Goal: Task Accomplishment & Management: Use online tool/utility

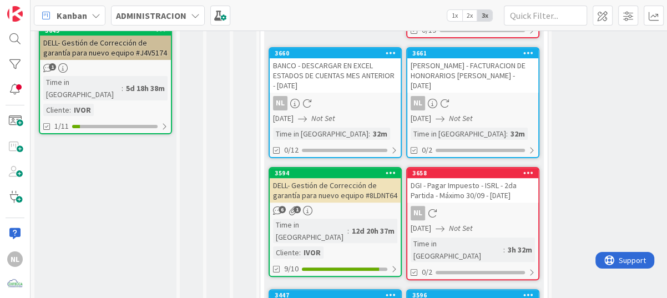
scroll to position [222, 0]
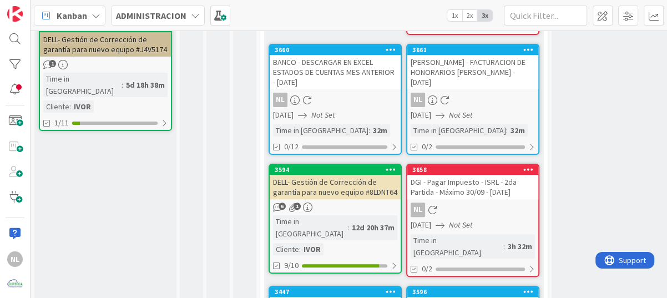
click at [334, 89] on link "3660 BANCO - DESCARGAR EN EXCEL ESTADOS DE CUENTAS MES ANTERIOR - [DATE] NL [DA…" at bounding box center [334, 99] width 133 height 111
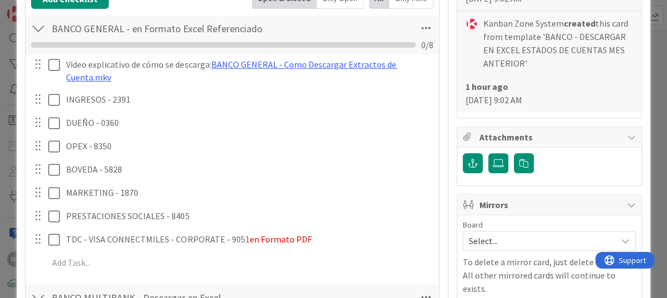
scroll to position [333, 0]
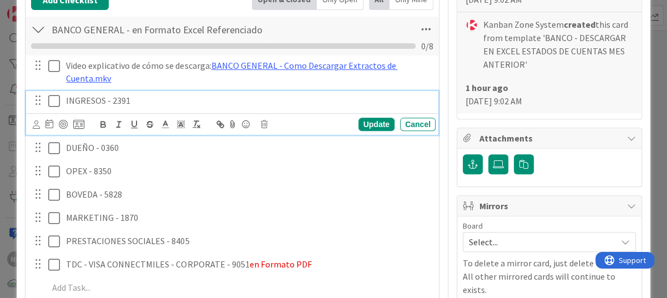
click at [54, 106] on button at bounding box center [54, 101] width 13 height 18
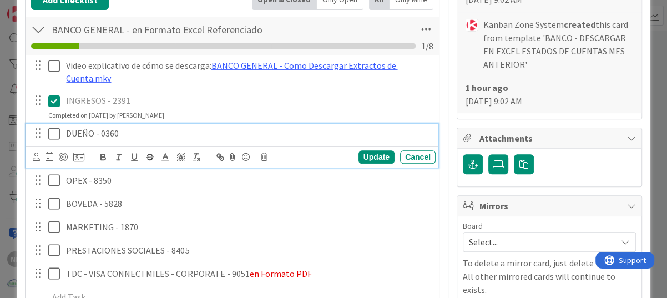
click at [52, 135] on icon at bounding box center [56, 133] width 17 height 13
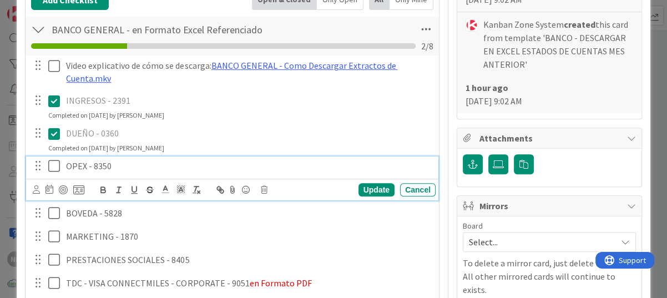
click at [53, 164] on icon at bounding box center [56, 165] width 17 height 13
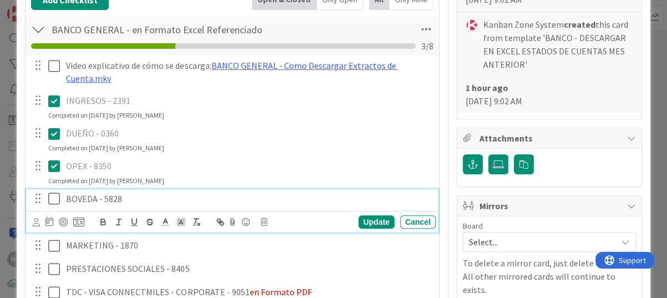
click at [57, 195] on icon at bounding box center [56, 198] width 17 height 13
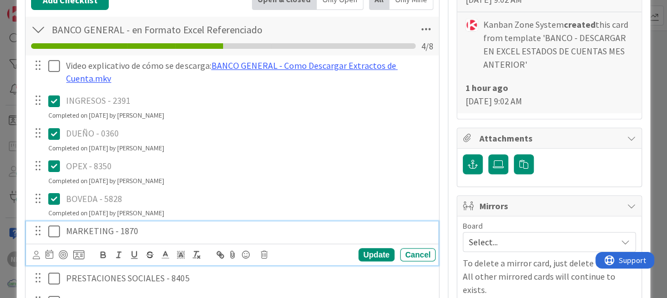
click at [55, 232] on icon at bounding box center [56, 231] width 17 height 13
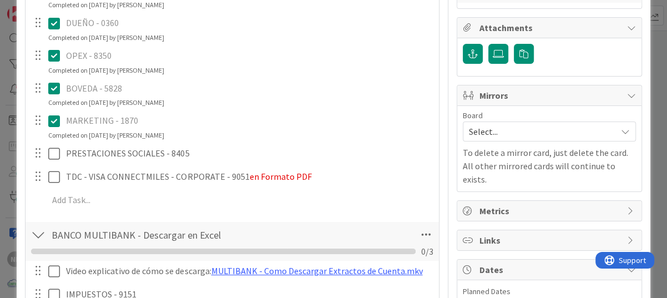
scroll to position [444, 0]
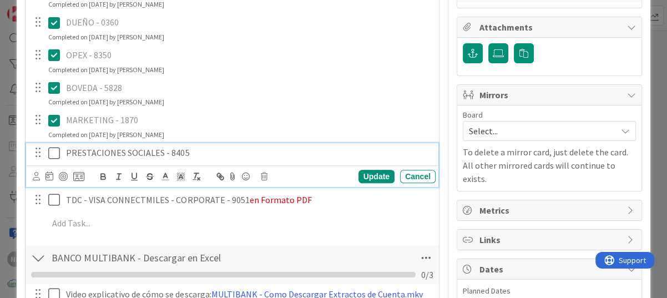
click at [52, 152] on icon at bounding box center [56, 152] width 17 height 13
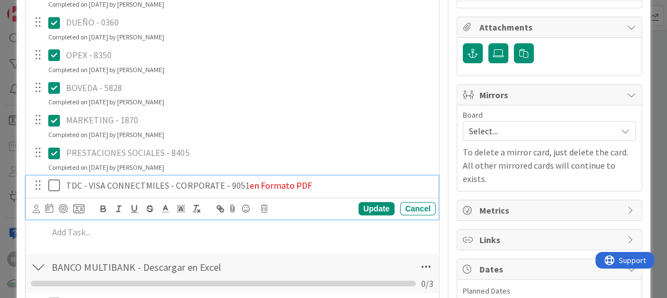
click at [54, 184] on icon at bounding box center [56, 185] width 17 height 13
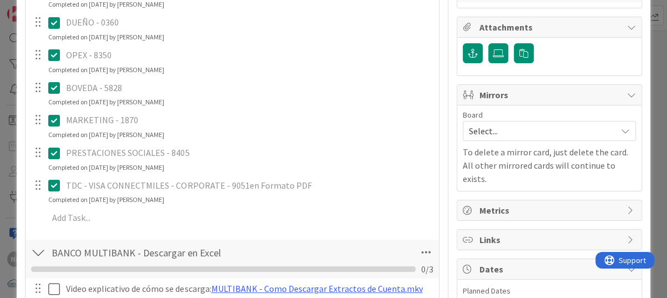
scroll to position [610, 0]
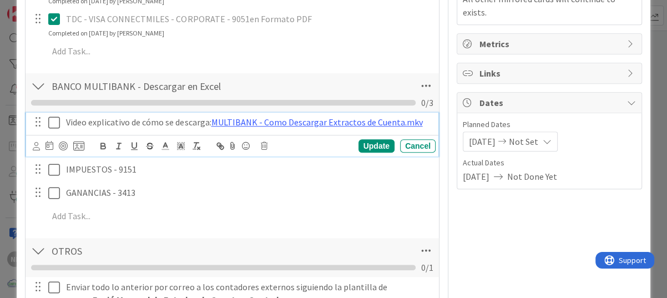
click at [55, 120] on icon at bounding box center [56, 122] width 17 height 13
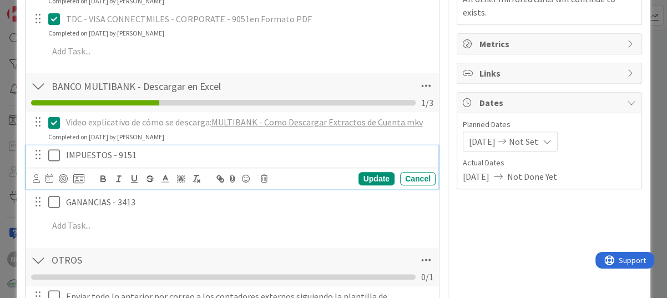
click at [57, 152] on icon at bounding box center [56, 155] width 17 height 13
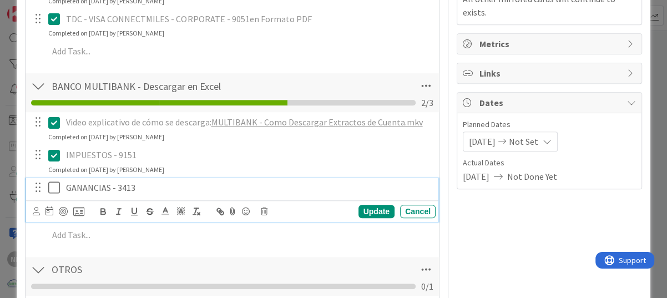
click at [51, 187] on icon at bounding box center [56, 187] width 17 height 13
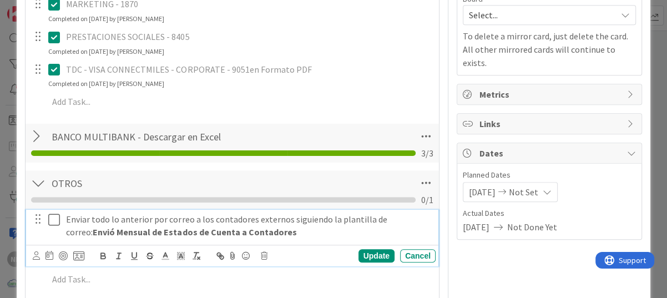
scroll to position [584, 0]
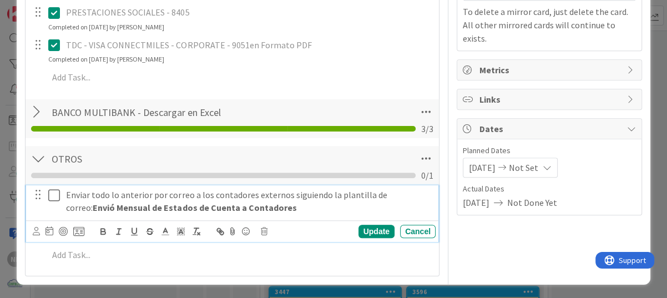
click at [50, 217] on div "Enviar todo lo anterior por correo a los contadores externos siguiendo la plant…" at bounding box center [232, 213] width 412 height 56
click at [57, 190] on icon at bounding box center [56, 195] width 17 height 13
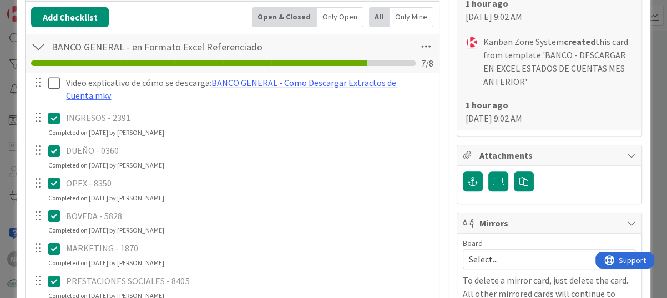
scroll to position [288, 0]
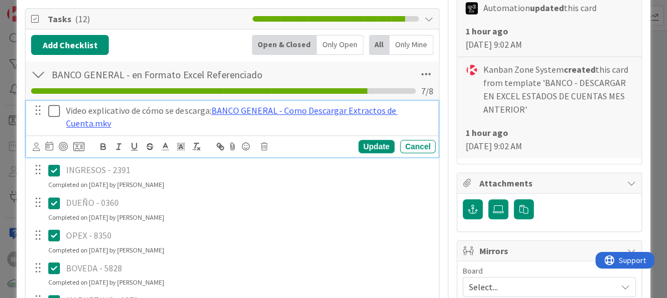
click at [53, 109] on icon at bounding box center [56, 110] width 17 height 13
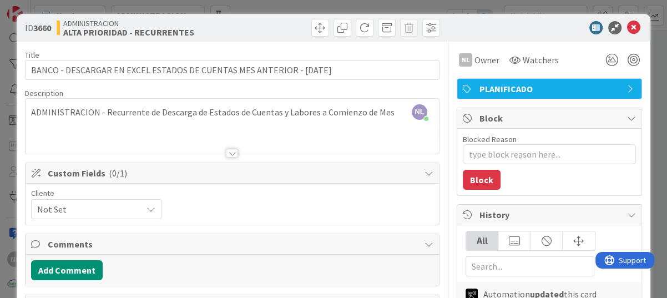
scroll to position [0, 0]
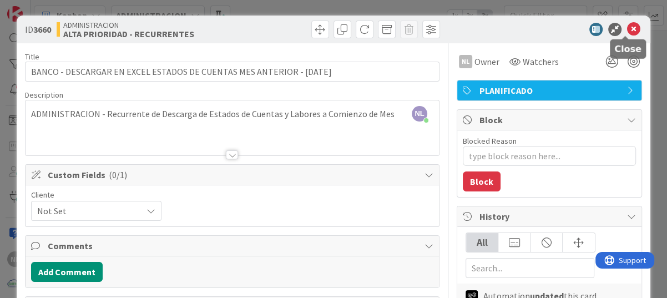
click at [627, 29] on icon at bounding box center [633, 29] width 13 height 13
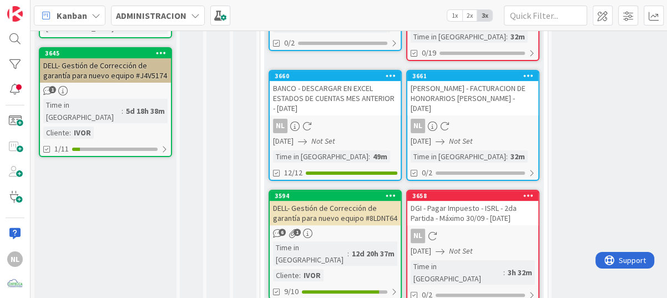
scroll to position [222, 0]
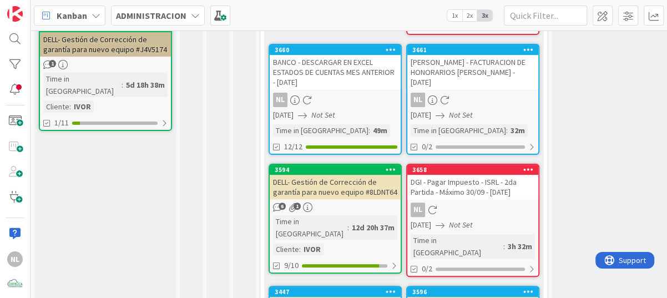
click at [485, 215] on div "NL" at bounding box center [472, 209] width 131 height 14
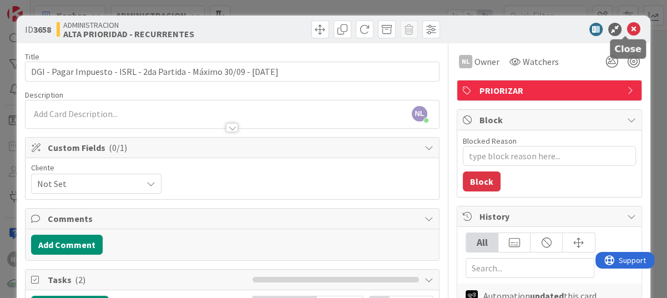
click at [627, 30] on icon at bounding box center [633, 29] width 13 height 13
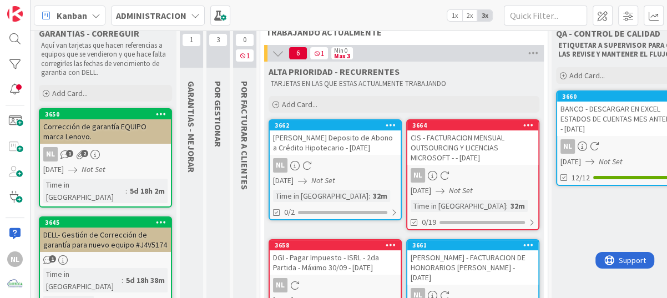
scroll to position [20, 0]
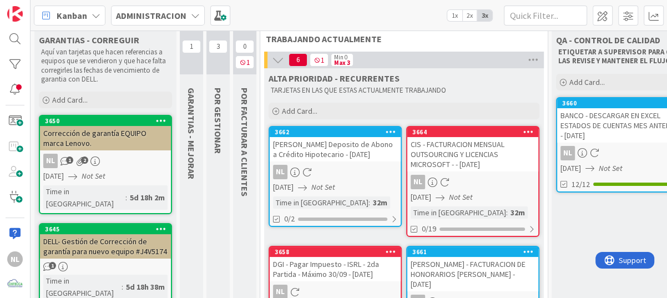
click at [338, 161] on div "[PERSON_NAME] Deposito de Abono a Crédito Hipotecario - [DATE]" at bounding box center [334, 149] width 131 height 24
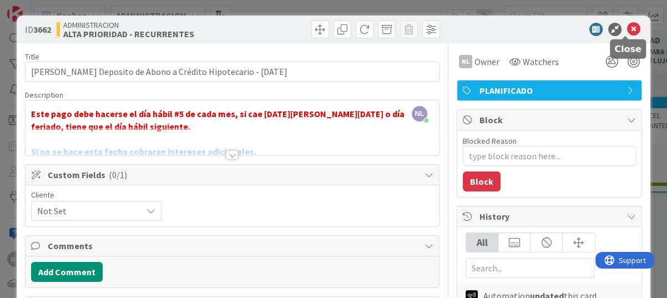
click at [627, 30] on icon at bounding box center [633, 29] width 13 height 13
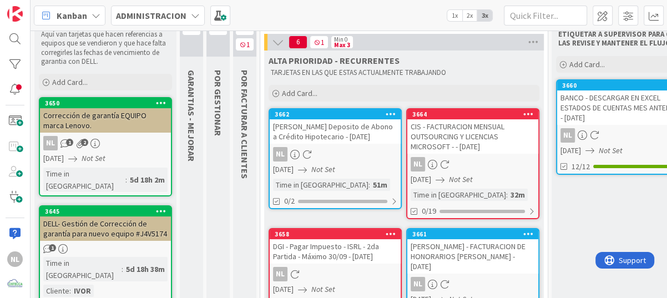
scroll to position [55, 0]
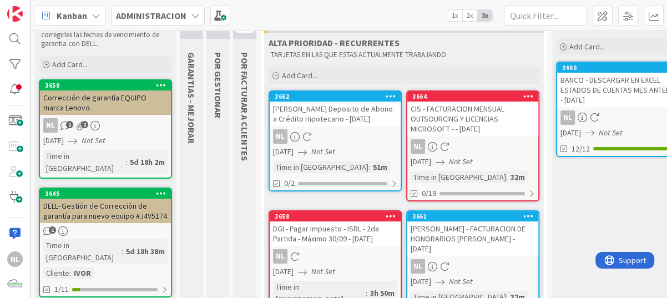
click at [335, 250] on div "NL" at bounding box center [334, 256] width 131 height 14
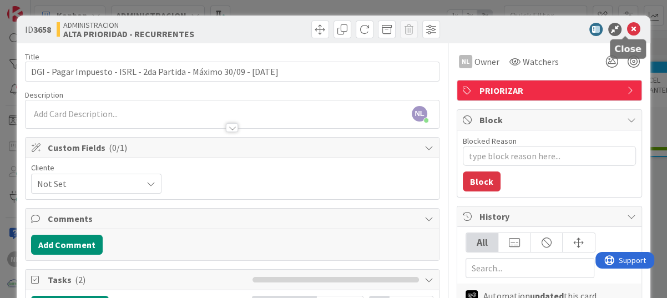
click at [628, 26] on icon at bounding box center [633, 29] width 13 height 13
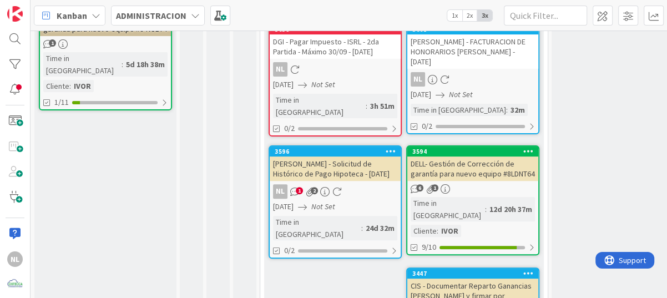
scroll to position [243, 0]
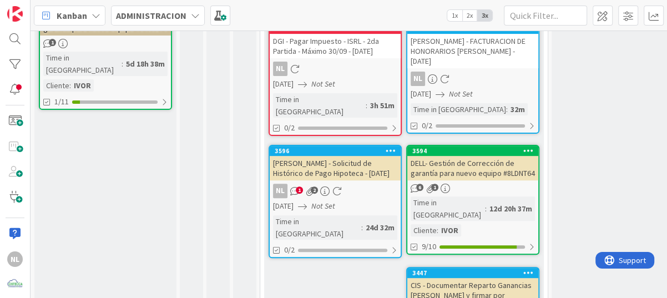
click at [337, 186] on icon at bounding box center [336, 190] width 9 height 9
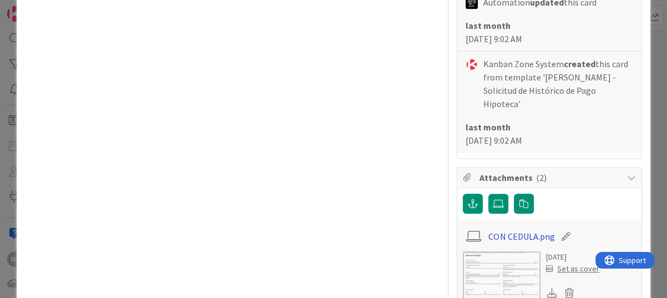
scroll to position [665, 0]
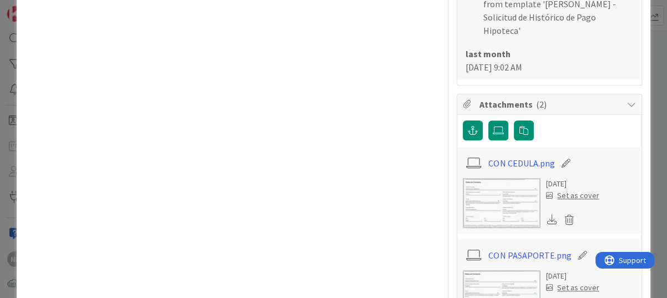
click at [496, 187] on img at bounding box center [501, 203] width 78 height 50
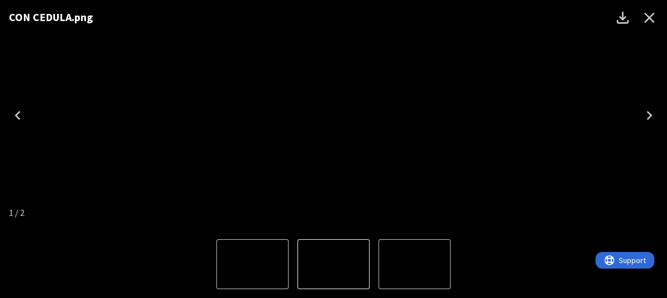
click at [653, 19] on icon "Close" at bounding box center [649, 18] width 18 height 18
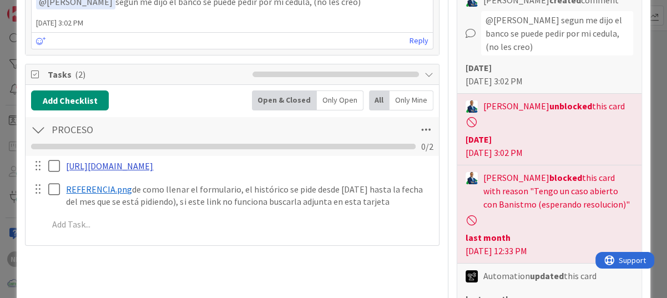
scroll to position [333, 0]
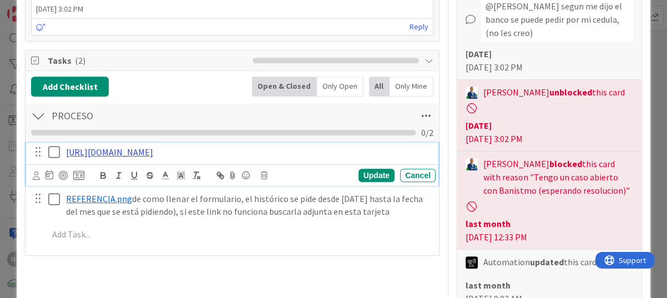
click at [153, 152] on link "[URL][DOMAIN_NAME]" at bounding box center [109, 151] width 87 height 11
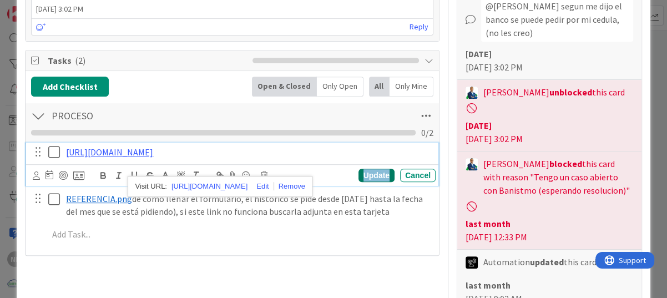
click at [378, 182] on div "Update" at bounding box center [376, 175] width 36 height 13
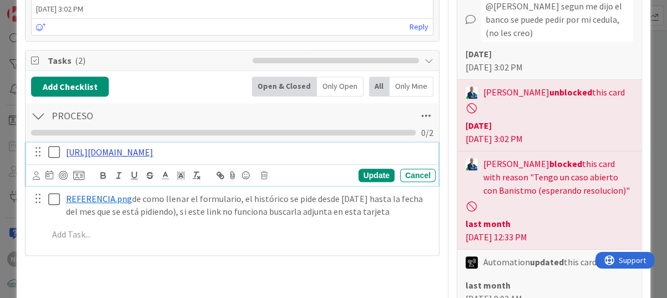
click at [116, 157] on link "[URL][DOMAIN_NAME]" at bounding box center [109, 151] width 87 height 11
click at [153, 151] on link "[URL][DOMAIN_NAME]" at bounding box center [109, 151] width 87 height 11
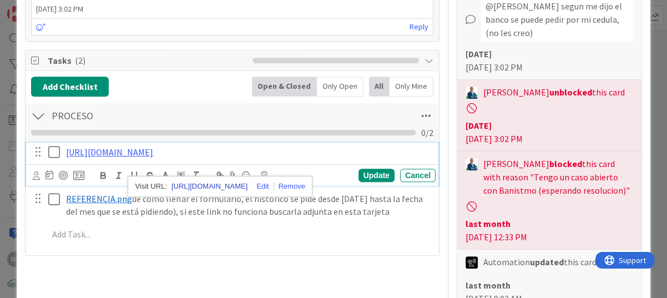
click at [227, 184] on link "[URL][DOMAIN_NAME]" at bounding box center [209, 186] width 76 height 14
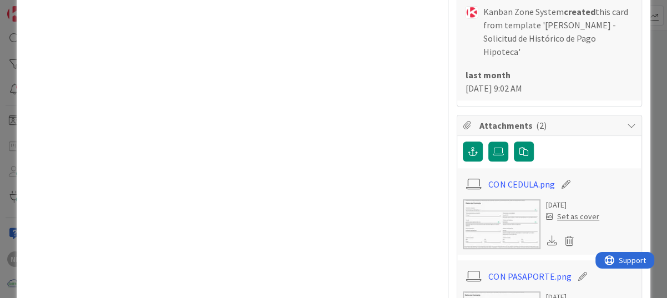
scroll to position [721, 0]
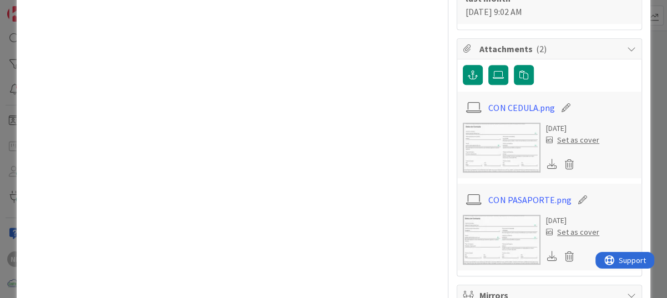
click at [477, 134] on img at bounding box center [501, 148] width 78 height 50
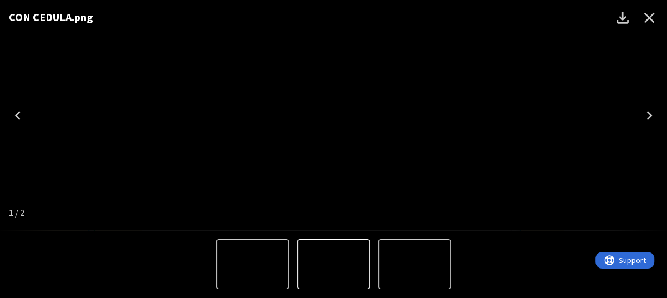
click at [333, 115] on img "1 of 2" at bounding box center [333, 115] width 0 height 0
click at [649, 14] on icon "Close" at bounding box center [649, 18] width 18 height 18
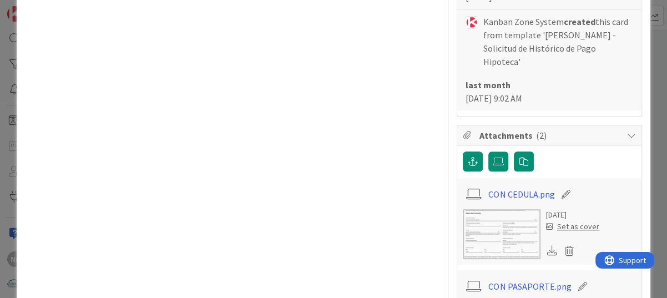
scroll to position [665, 0]
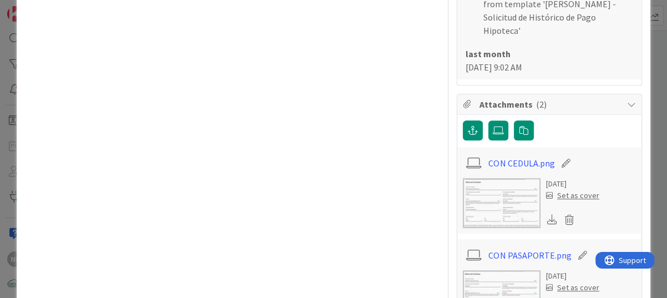
click at [505, 196] on img at bounding box center [501, 203] width 78 height 50
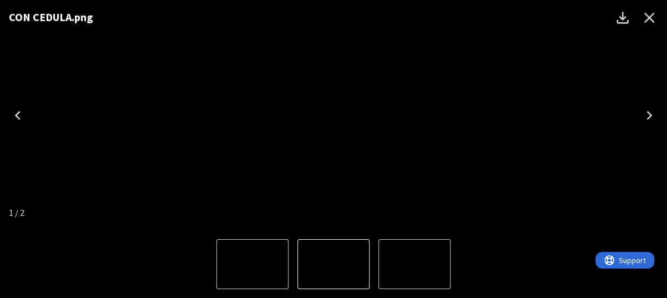
click at [653, 14] on icon "Close" at bounding box center [649, 18] width 11 height 11
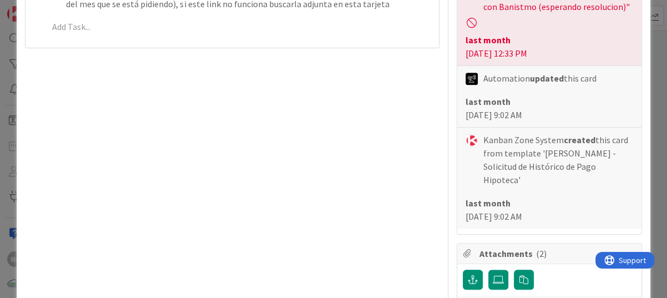
scroll to position [388, 0]
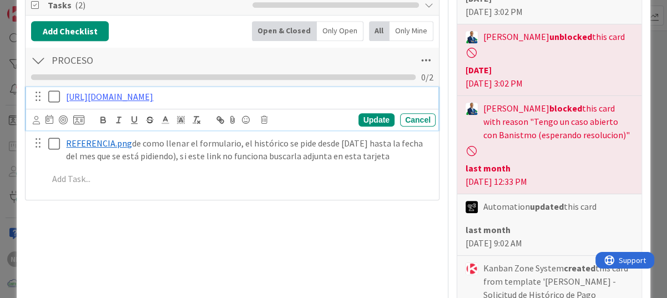
click at [55, 102] on button at bounding box center [54, 97] width 13 height 18
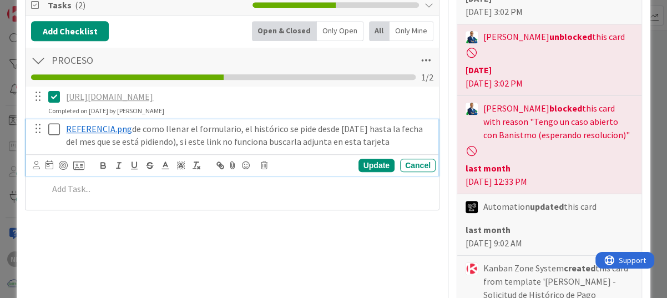
click at [57, 136] on icon at bounding box center [56, 129] width 17 height 13
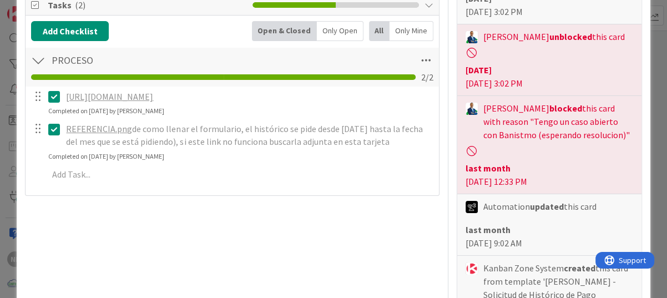
type textarea "x"
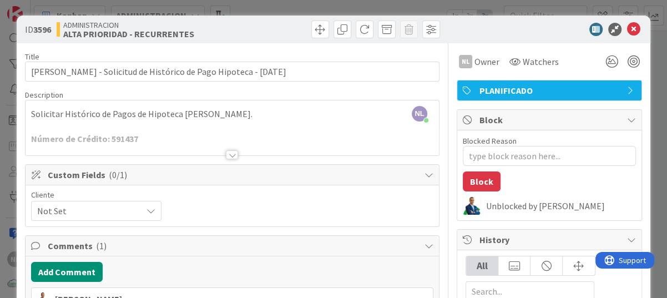
scroll to position [55, 0]
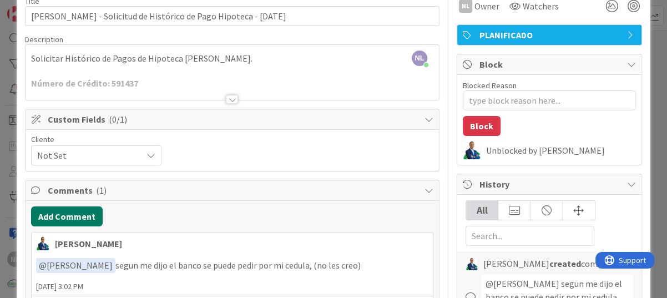
click at [59, 218] on button "Add Comment" at bounding box center [67, 216] width 72 height 20
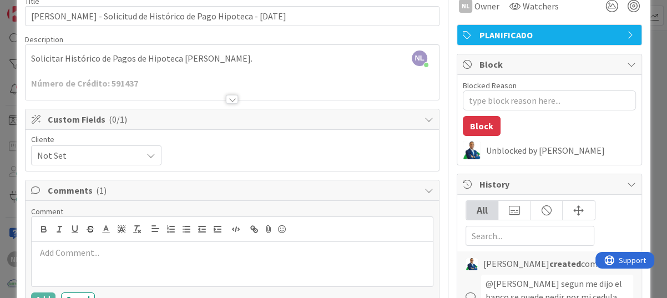
click at [67, 259] on div at bounding box center [232, 264] width 401 height 44
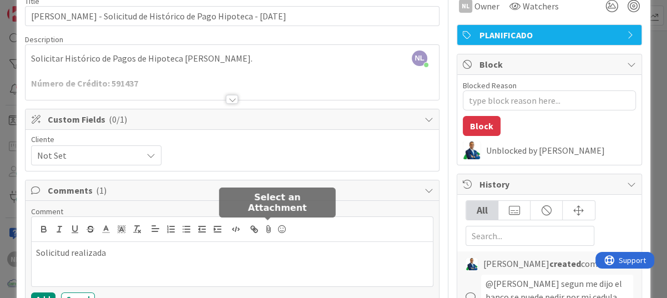
click at [266, 230] on icon at bounding box center [268, 229] width 13 height 16
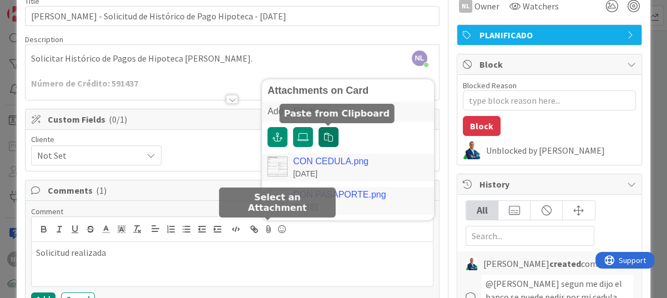
click at [328, 136] on icon "button" at bounding box center [328, 137] width 9 height 9
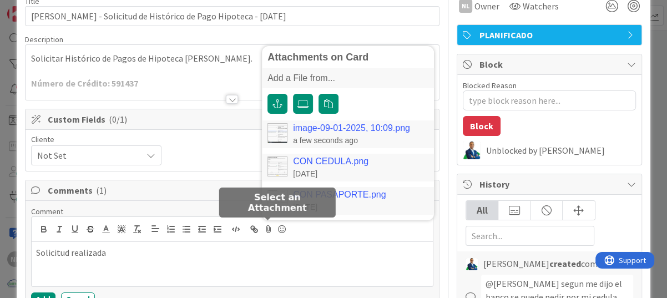
click at [324, 128] on link "image-09-01-2025, 10:09.png" at bounding box center [351, 128] width 117 height 10
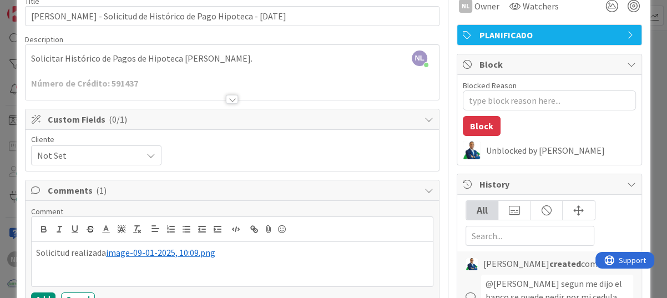
click at [145, 253] on span "image-09-01-2025, 10:09.png" at bounding box center [160, 252] width 109 height 11
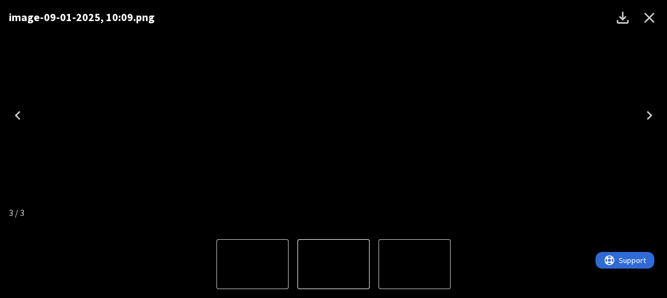
click at [643, 16] on icon "Close" at bounding box center [649, 18] width 18 height 18
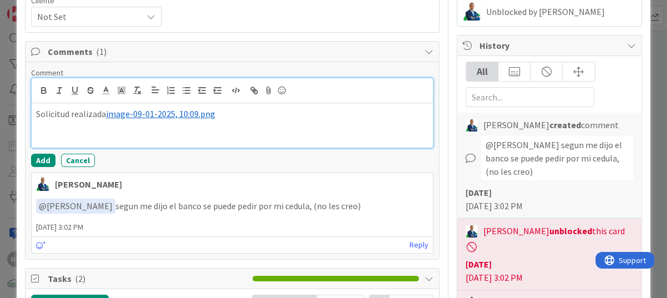
scroll to position [222, 0]
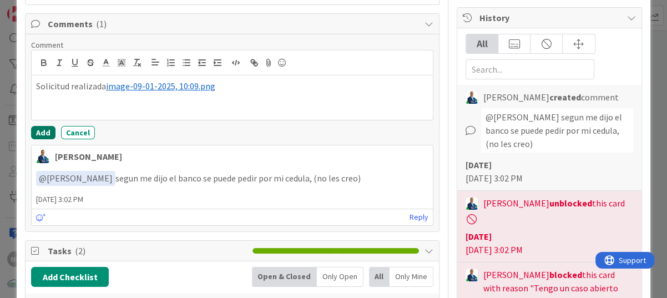
click at [40, 129] on button "Add" at bounding box center [43, 132] width 24 height 13
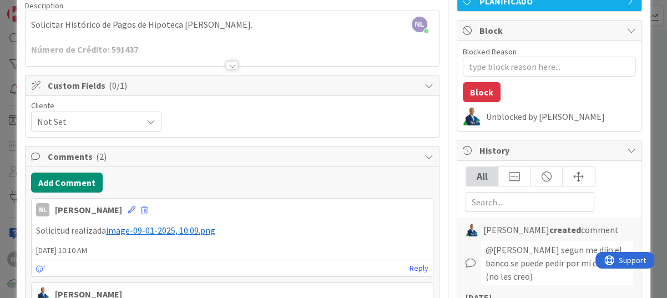
scroll to position [0, 0]
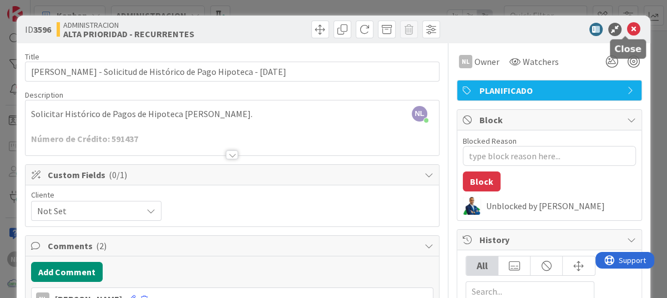
click at [627, 28] on icon at bounding box center [633, 29] width 13 height 13
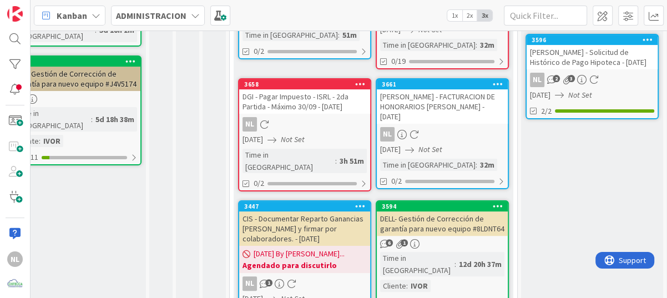
scroll to position [187, 0]
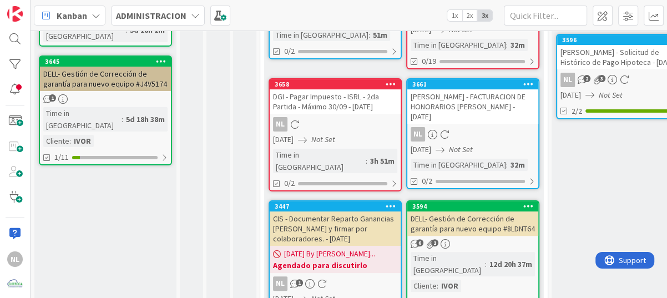
click at [318, 125] on div "NL" at bounding box center [334, 124] width 131 height 14
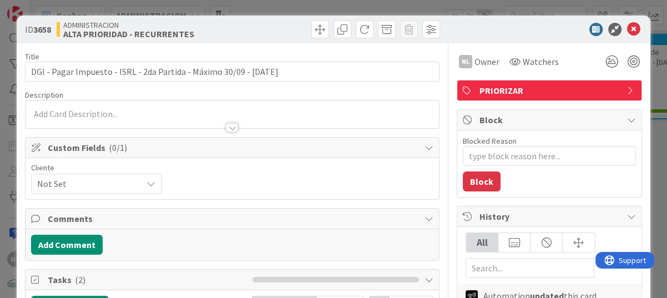
type textarea "x"
click at [627, 29] on icon at bounding box center [633, 29] width 13 height 13
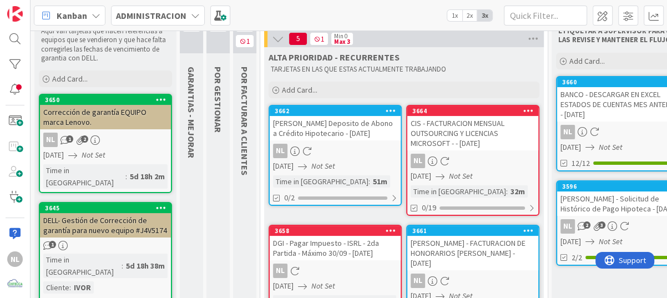
scroll to position [21, 0]
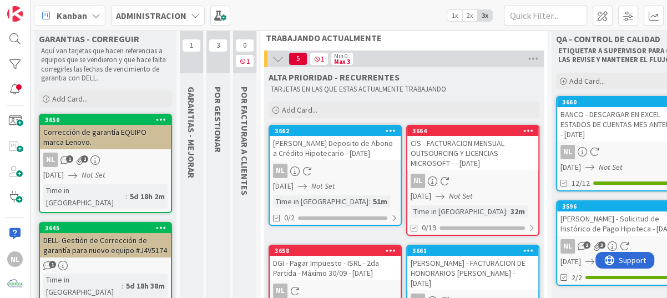
click at [243, 119] on span "POR FACTURAR A CLIENTES" at bounding box center [244, 141] width 11 height 109
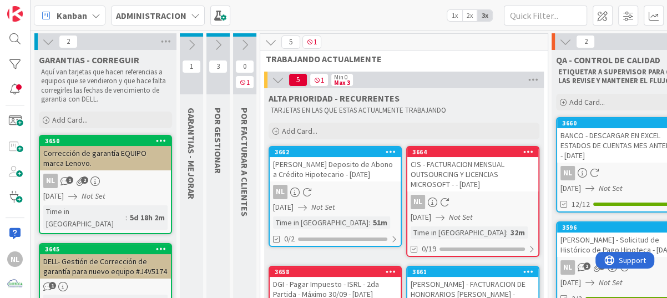
click at [248, 45] on icon at bounding box center [244, 45] width 12 height 12
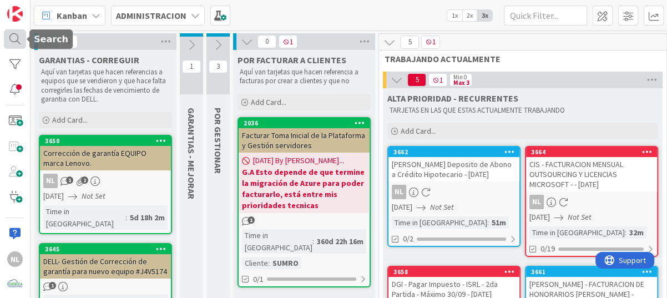
click at [7, 36] on div at bounding box center [15, 39] width 22 height 20
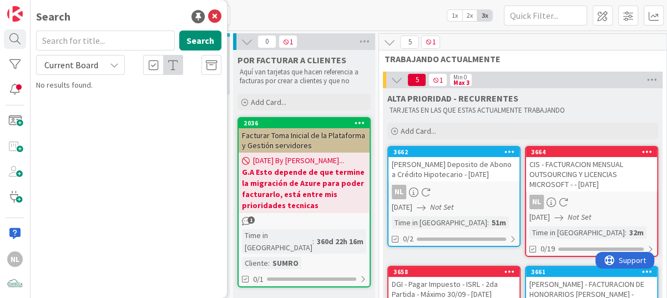
click at [119, 38] on input "text" at bounding box center [105, 40] width 139 height 20
type input "3499"
click at [297, 152] on div "[DATE] By [PERSON_NAME]... G.A Esto depende de que termine la migración [PERSON…" at bounding box center [303, 182] width 131 height 60
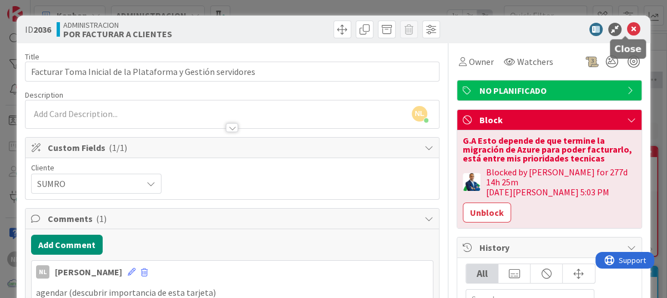
click at [627, 28] on icon at bounding box center [633, 29] width 13 height 13
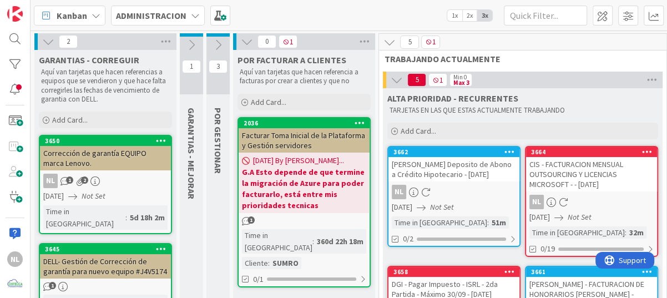
click at [191, 16] on icon at bounding box center [195, 15] width 9 height 9
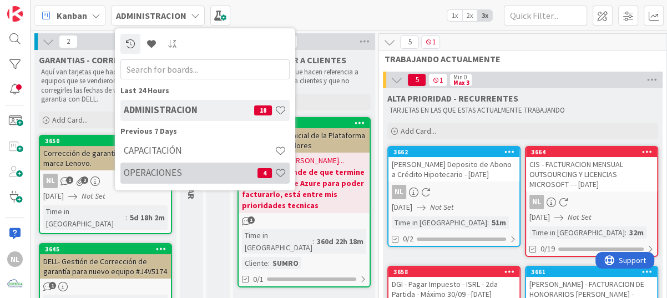
click at [174, 172] on h4 "OPERACIONES" at bounding box center [191, 172] width 134 height 11
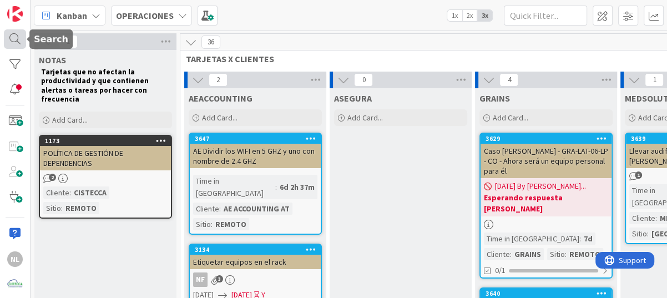
click at [13, 38] on div at bounding box center [15, 39] width 22 height 20
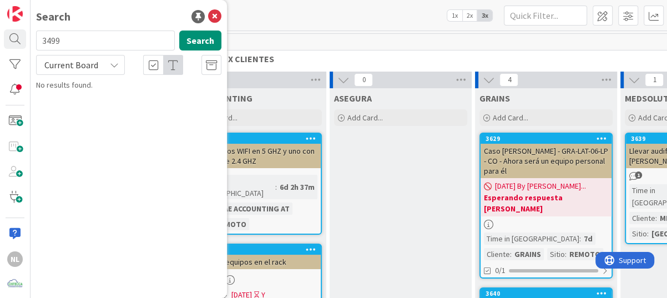
click at [87, 40] on input "3499" at bounding box center [105, 40] width 139 height 20
click at [197, 39] on button "Search" at bounding box center [200, 40] width 42 height 20
drag, startPoint x: 66, startPoint y: 35, endPoint x: -2, endPoint y: 37, distance: 68.2
click at [0, 37] on html "NL Search 3499 Search Current Board No results found. Kanban OPERACIONES 1x 2x …" at bounding box center [333, 149] width 667 height 298
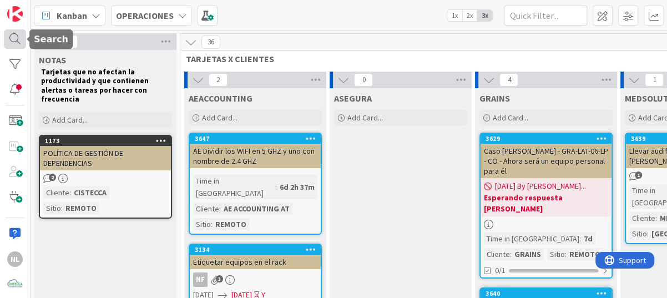
click at [18, 36] on div at bounding box center [15, 39] width 22 height 20
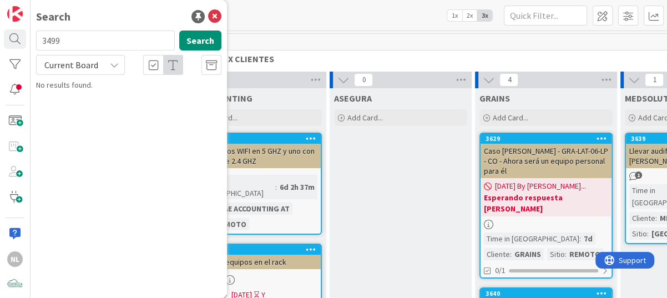
click at [309, 22] on div "Kanban OPERACIONES 1x 2x 3x" at bounding box center [348, 15] width 636 height 30
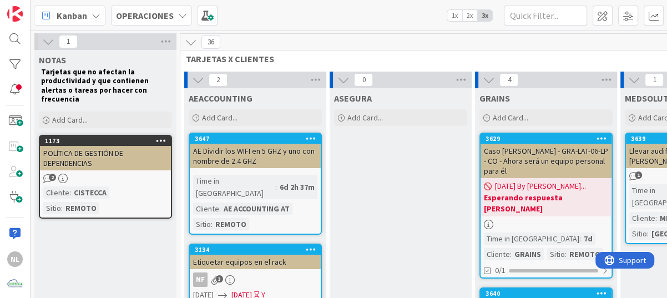
click at [174, 23] on div "OPERACIONES" at bounding box center [151, 16] width 81 height 20
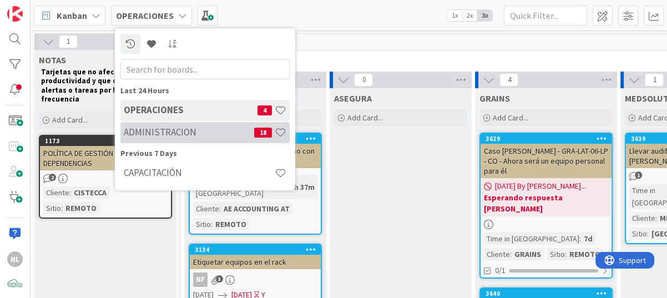
click at [160, 129] on h4 "ADMINISTRACION" at bounding box center [189, 131] width 130 height 11
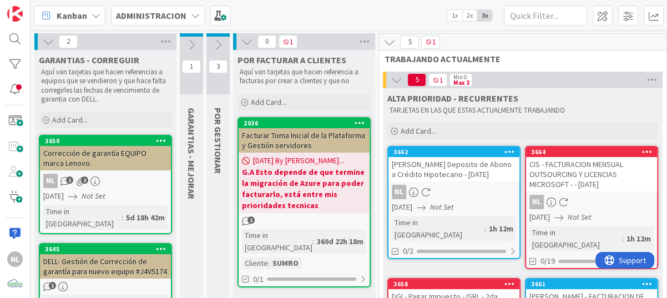
click at [221, 48] on icon at bounding box center [218, 45] width 12 height 12
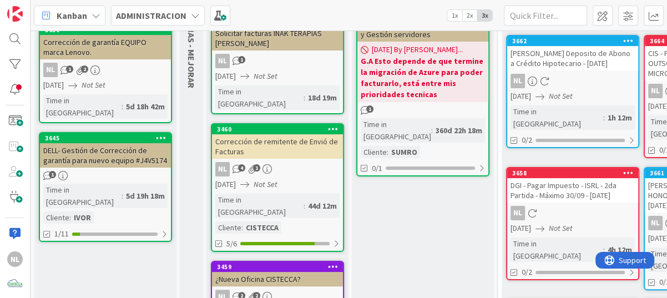
scroll to position [55, 0]
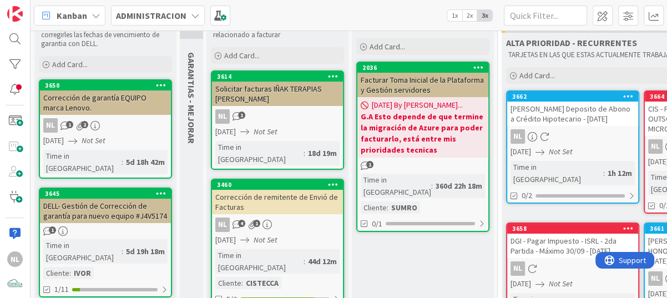
click at [273, 190] on div "Corrección de remitente de Envió de Facturas" at bounding box center [277, 202] width 131 height 24
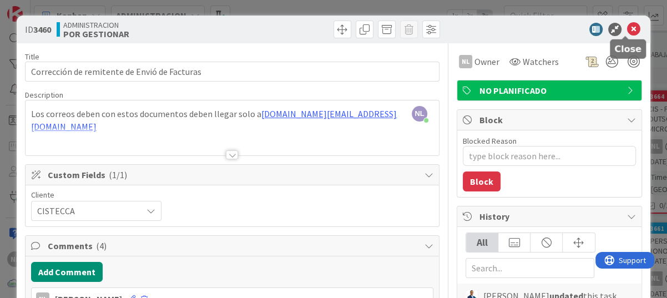
click at [627, 29] on icon at bounding box center [633, 29] width 13 height 13
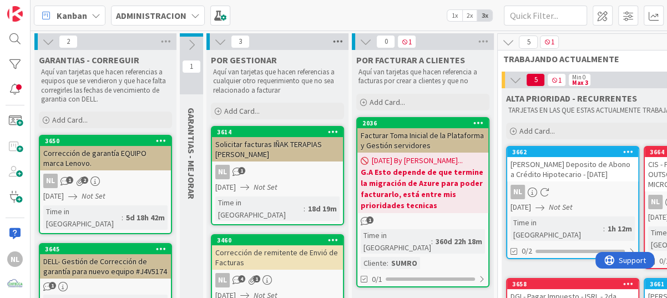
click at [338, 40] on icon at bounding box center [337, 41] width 14 height 17
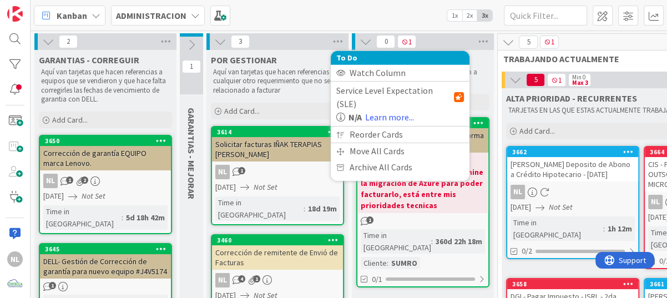
click at [304, 12] on div "Kanban ADMINISTRACION 1x 2x 3x" at bounding box center [348, 15] width 636 height 30
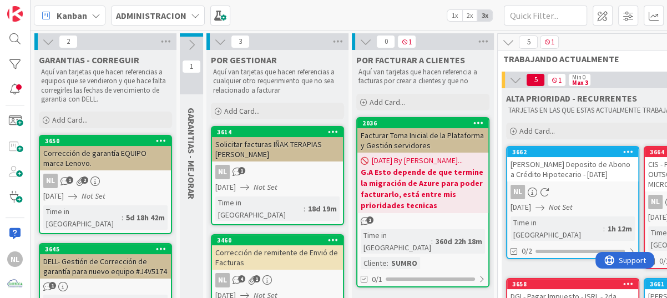
click at [189, 45] on icon at bounding box center [191, 45] width 12 height 12
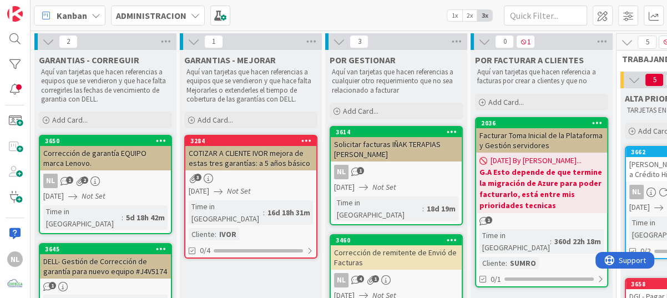
click at [189, 38] on icon at bounding box center [193, 41] width 12 height 12
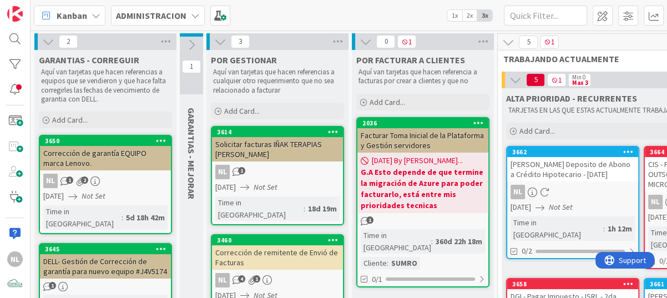
click at [218, 39] on icon at bounding box center [220, 41] width 12 height 12
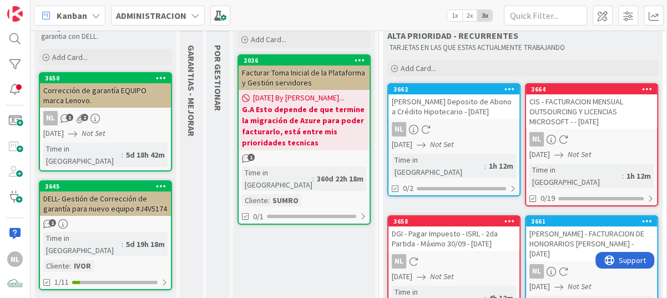
scroll to position [111, 0]
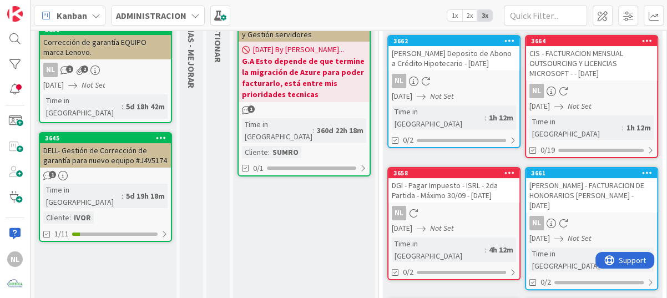
click at [591, 216] on div "NL" at bounding box center [591, 223] width 131 height 14
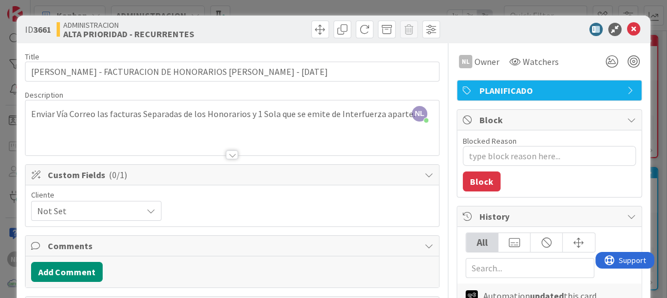
click at [627, 26] on icon at bounding box center [633, 29] width 13 height 13
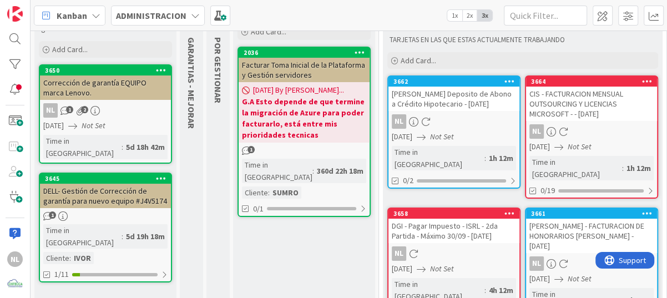
scroll to position [111, 0]
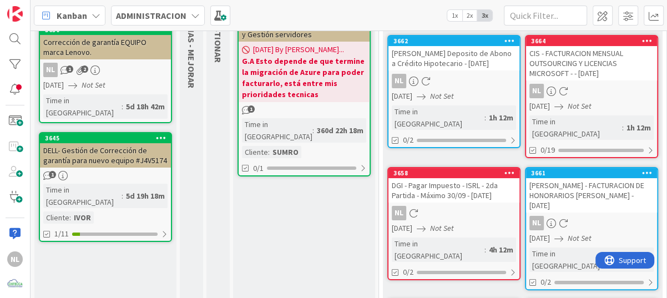
click at [593, 91] on div "NL" at bounding box center [591, 91] width 131 height 14
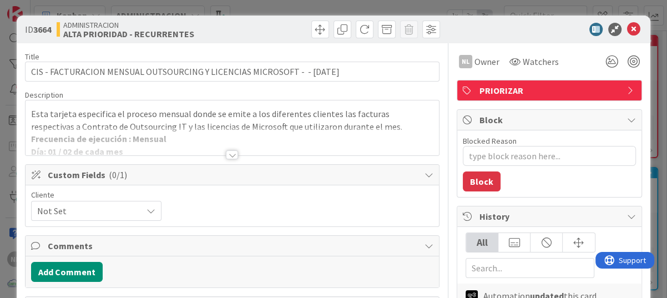
type textarea "x"
click at [628, 24] on icon at bounding box center [633, 29] width 13 height 13
